Goal: Task Accomplishment & Management: Use online tool/utility

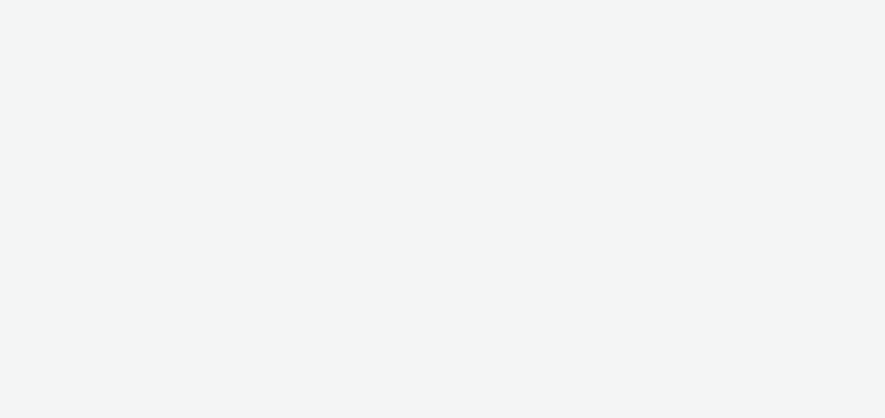
select select "47c37c18-910e-43a3-bb91-a2beb2847406"
select select "b1b940d3-d05b-48b5-821e-f328c33b988b"
select select "47c37c18-910e-43a3-bb91-a2beb2847406"
select select "b1b940d3-d05b-48b5-821e-f328c33b988b"
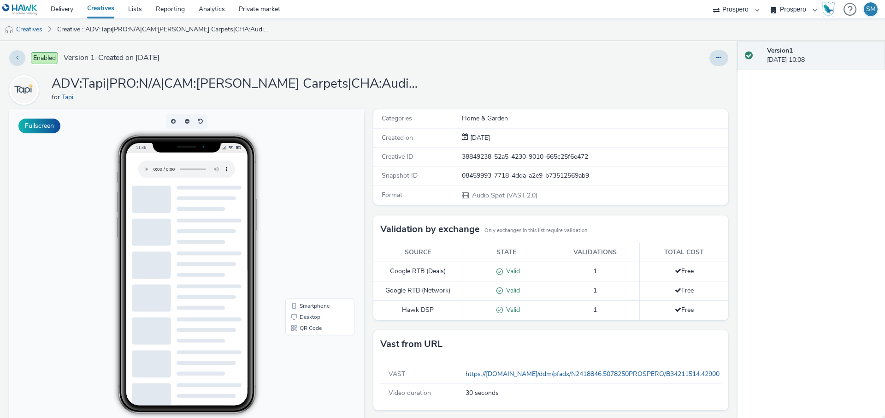
scroll to position [80, 0]
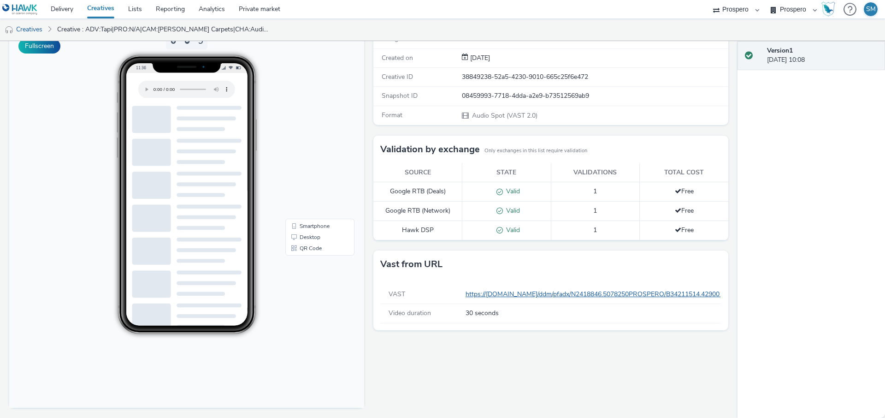
click at [525, 296] on link "https://[DOMAIN_NAME]/ddm/pfadx/N2418846.5078250PROSPERO/B34211514.429001351;sz…" at bounding box center [779, 294] width 626 height 9
